Goal: Find specific page/section: Find specific page/section

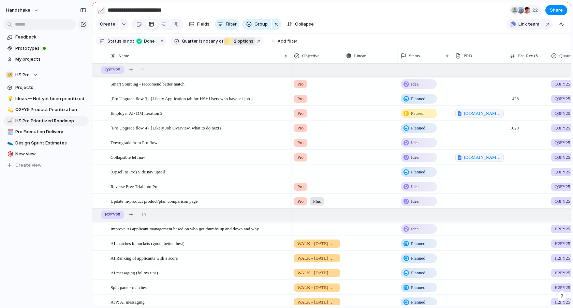
click at [225, 43] on div "Q1FY25" at bounding box center [226, 41] width 5 height 5
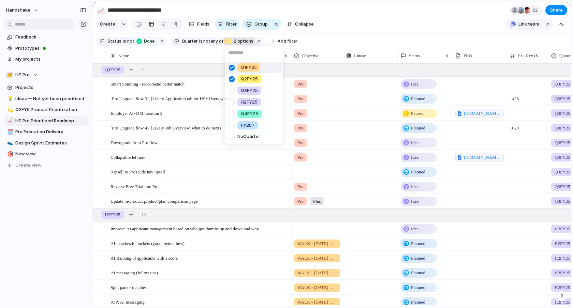
click at [222, 44] on div "Q1FY25 Q2FY25 Q3FY25 H2FY25 Q4FY25 FY26+ No Quarter" at bounding box center [286, 154] width 573 height 308
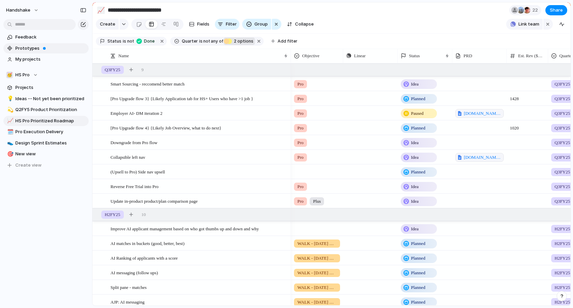
click at [72, 49] on span "Prototypes" at bounding box center [50, 48] width 71 height 7
click at [535, 11] on span "22" at bounding box center [535, 10] width 7 height 7
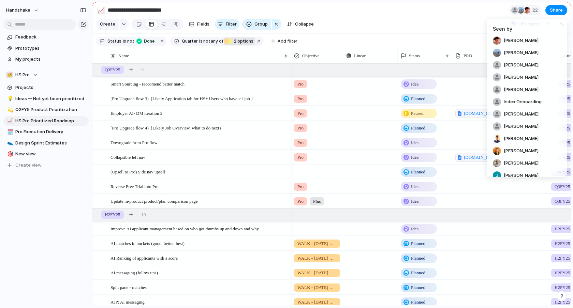
click at [353, 35] on div "Seen by [PERSON_NAME] [PERSON_NAME] [PERSON_NAME] [PERSON_NAME] [PERSON_NAME] I…" at bounding box center [286, 154] width 573 height 308
